Goal: Transaction & Acquisition: Download file/media

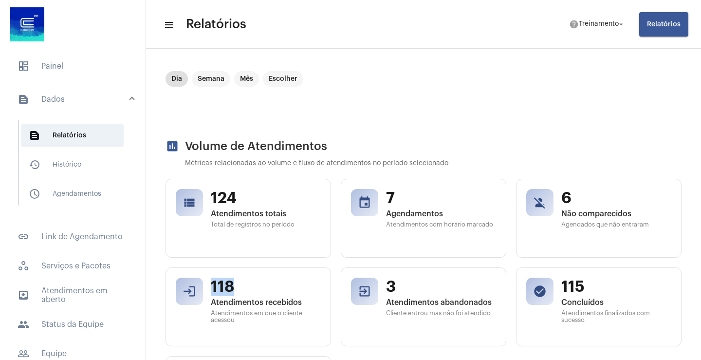
scroll to position [22, 0]
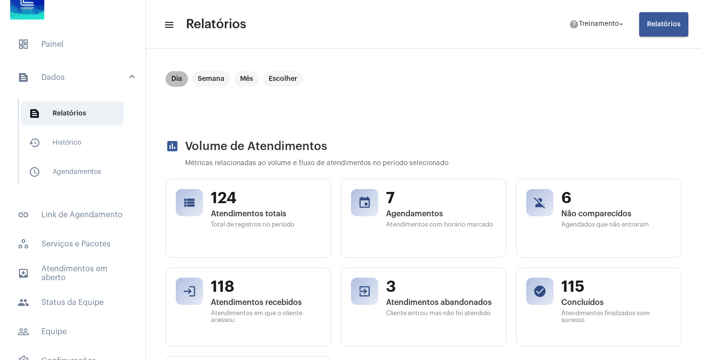
click at [174, 75] on mat-chip "Dia" at bounding box center [177, 79] width 22 height 16
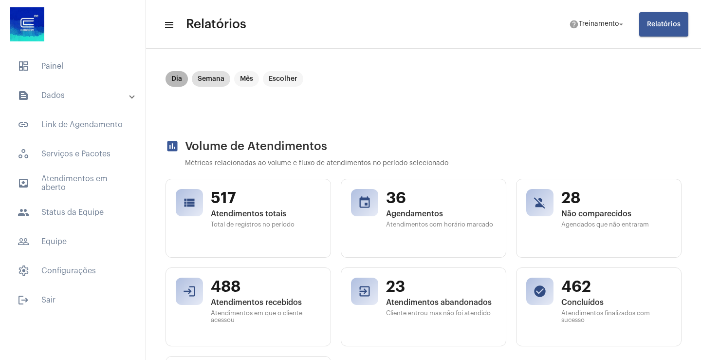
click at [171, 78] on mat-chip "Dia" at bounding box center [177, 79] width 22 height 16
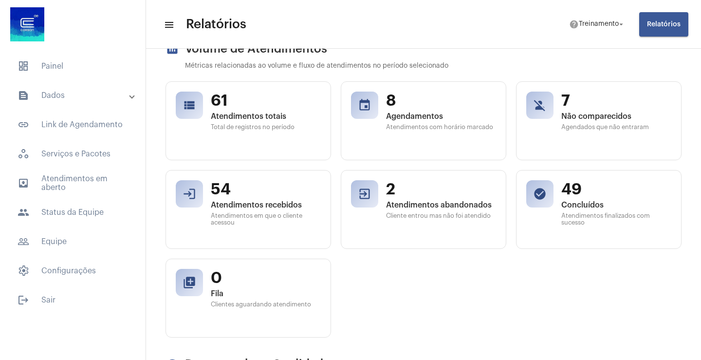
scroll to position [49, 0]
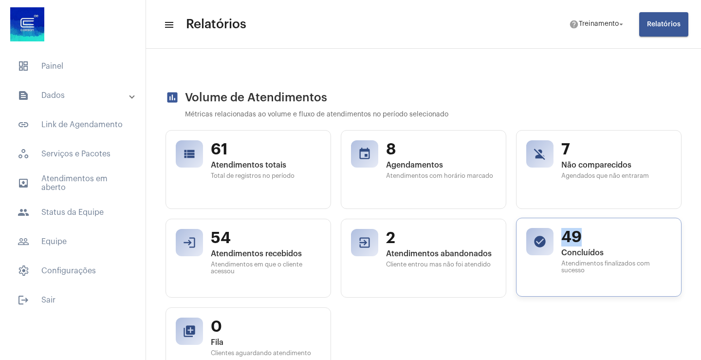
drag, startPoint x: 554, startPoint y: 233, endPoint x: 608, endPoint y: 238, distance: 54.3
click at [608, 238] on div "check_circle 49 Concluídos Atendimentos finalizados com sucesso" at bounding box center [599, 257] width 166 height 79
click at [432, 302] on div "view_list 61 Atendimentos totais Total de registros no período event 8 Agendame…" at bounding box center [424, 258] width 516 height 256
click at [661, 23] on span "Relatórios" at bounding box center [664, 24] width 34 height 7
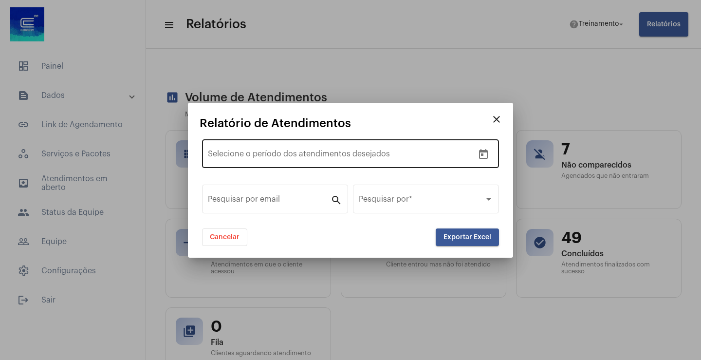
click at [265, 150] on div "Data de início – Selecione o período dos atendimentos desejados" at bounding box center [341, 152] width 266 height 31
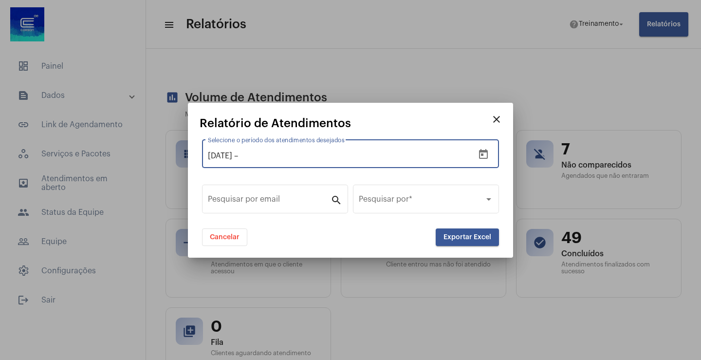
type input "19/9/2025"
click at [262, 156] on input "text" at bounding box center [305, 155] width 131 height 9
type input "19/9/2025"
click at [473, 236] on span "Exportar Excel" at bounding box center [468, 237] width 48 height 7
